Goal: Information Seeking & Learning: Learn about a topic

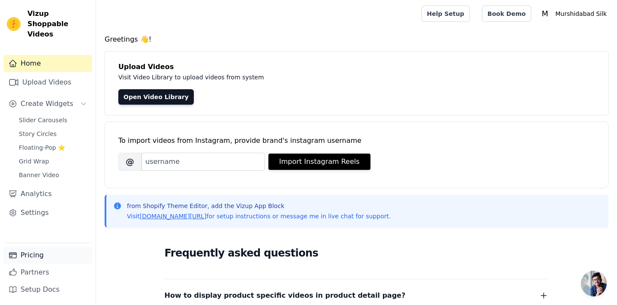
click at [40, 258] on link "Pricing" at bounding box center [47, 254] width 89 height 17
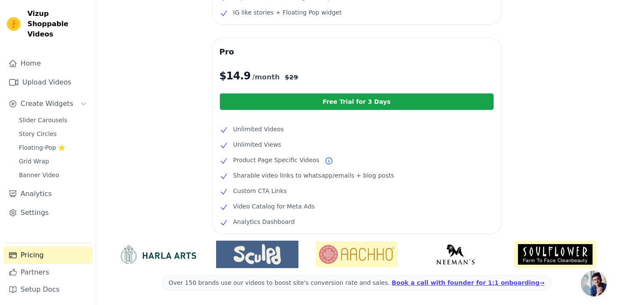
scroll to position [184, 0]
